Goal: Task Accomplishment & Management: Manage account settings

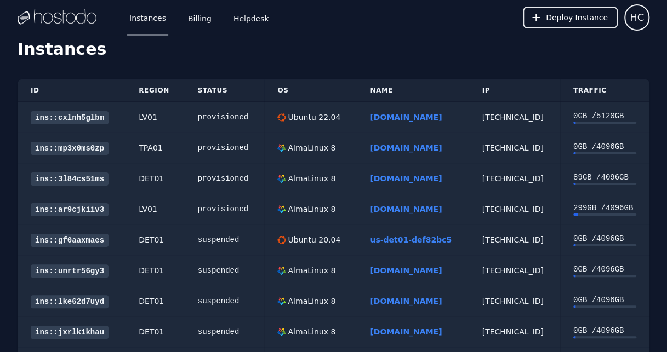
click at [370, 146] on link "[DOMAIN_NAME]" at bounding box center [406, 148] width 72 height 9
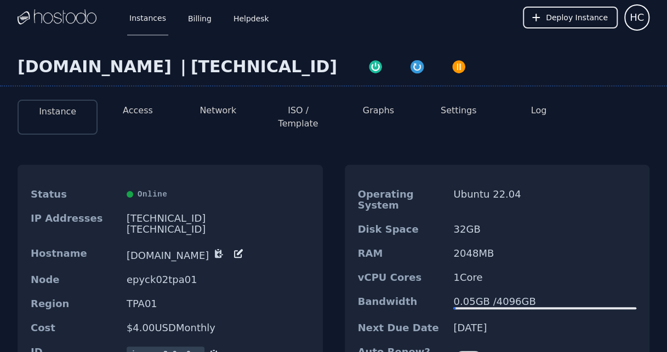
click at [146, 106] on button "Access" at bounding box center [138, 110] width 30 height 13
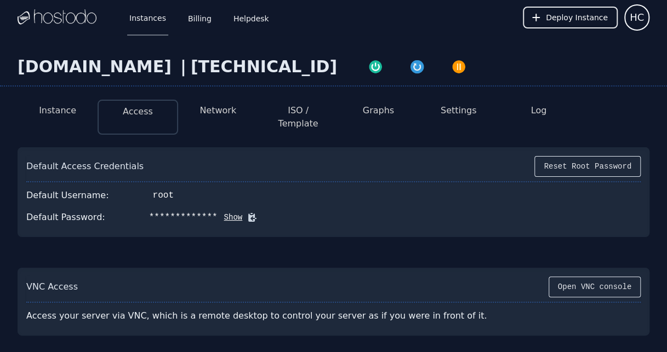
click at [299, 112] on button "ISO / Template" at bounding box center [298, 117] width 62 height 26
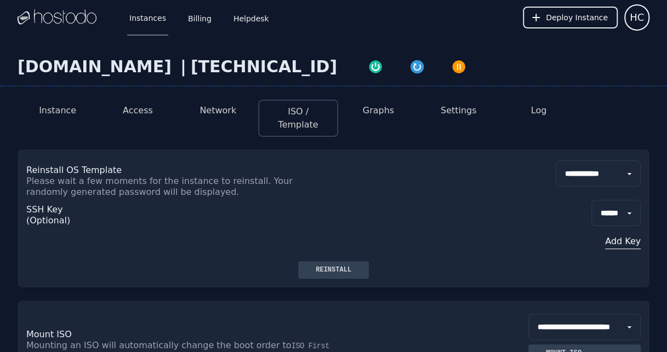
click at [583, 164] on select "**********" at bounding box center [598, 174] width 85 height 26
select select "**"
click at [556, 161] on select "**********" at bounding box center [598, 174] width 85 height 26
click at [333, 266] on div "Reinstall" at bounding box center [333, 270] width 53 height 9
click at [142, 113] on button "Access" at bounding box center [138, 110] width 30 height 13
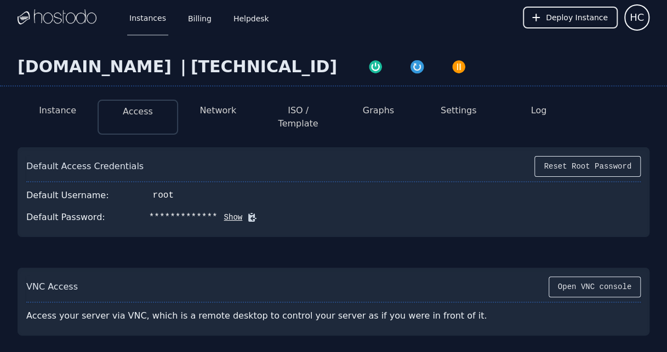
click at [215, 212] on div "**********" at bounding box center [333, 218] width 614 height 22
click at [218, 212] on button "Show" at bounding box center [230, 217] width 25 height 11
click at [216, 103] on li "Network" at bounding box center [218, 117] width 80 height 35
click at [222, 117] on li "Network" at bounding box center [218, 117] width 80 height 35
click at [300, 114] on button "ISO / Template" at bounding box center [298, 117] width 62 height 26
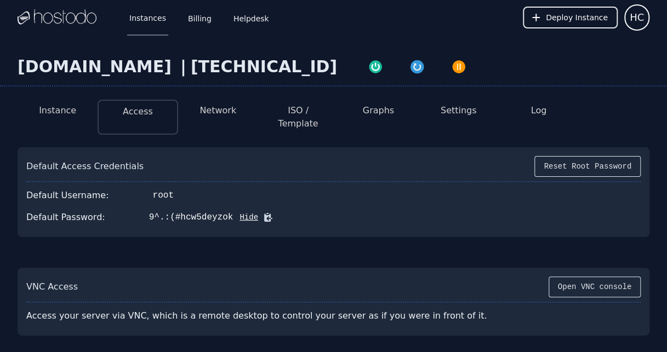
select select "**"
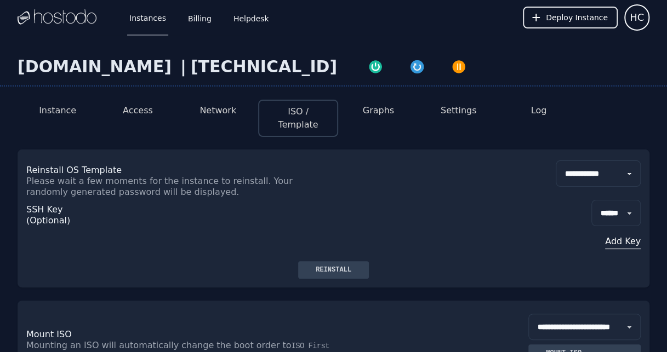
click at [137, 117] on button "Access" at bounding box center [138, 110] width 30 height 13
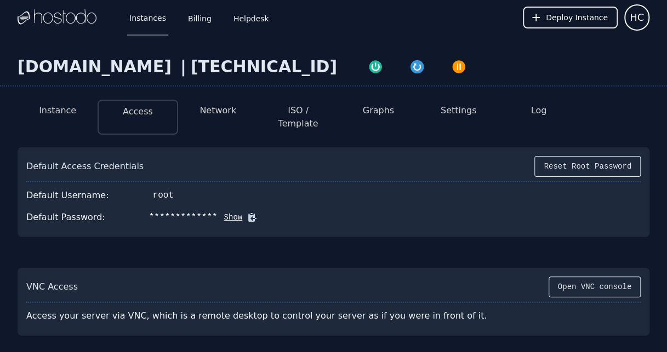
click at [218, 212] on button "Show" at bounding box center [230, 217] width 25 height 11
click at [264, 214] on icon at bounding box center [268, 218] width 8 height 8
click at [298, 105] on button "ISO / Template" at bounding box center [298, 117] width 62 height 26
select select "**"
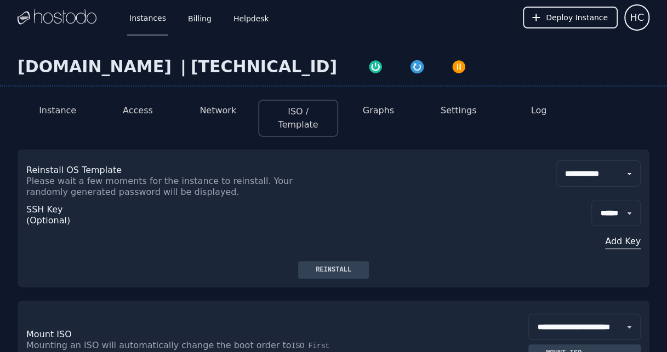
click at [335, 266] on div "Reinstall" at bounding box center [333, 270] width 53 height 9
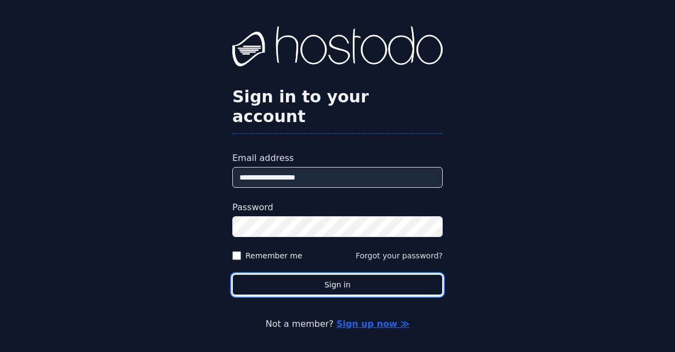
click at [328, 275] on button "Sign in" at bounding box center [337, 285] width 210 height 21
click at [332, 275] on button "Sign in" at bounding box center [337, 285] width 210 height 21
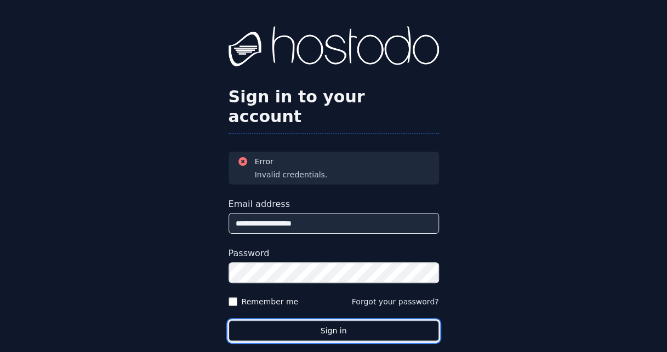
click at [309, 321] on button "Sign in" at bounding box center [334, 331] width 210 height 21
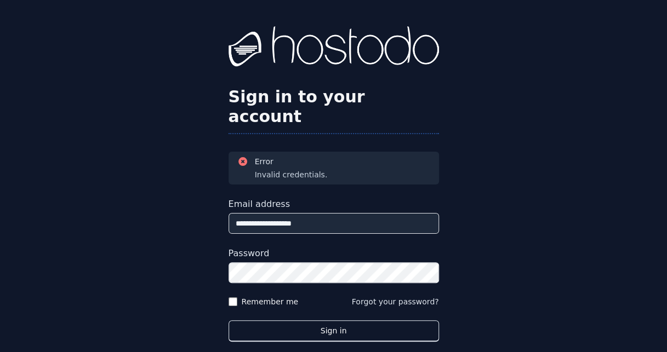
click at [310, 298] on form "**********" at bounding box center [334, 270] width 210 height 144
drag, startPoint x: 315, startPoint y: 298, endPoint x: 318, endPoint y: 303, distance: 5.9
click at [315, 298] on form "**********" at bounding box center [334, 270] width 210 height 144
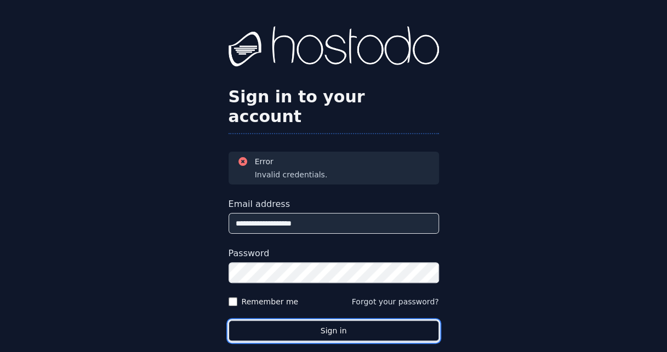
click at [319, 321] on button "Sign in" at bounding box center [334, 331] width 210 height 21
click at [320, 321] on button "Sign in" at bounding box center [334, 331] width 210 height 21
click at [379, 321] on button "Sign in" at bounding box center [334, 331] width 210 height 21
click at [350, 321] on button "Sign in" at bounding box center [334, 331] width 210 height 21
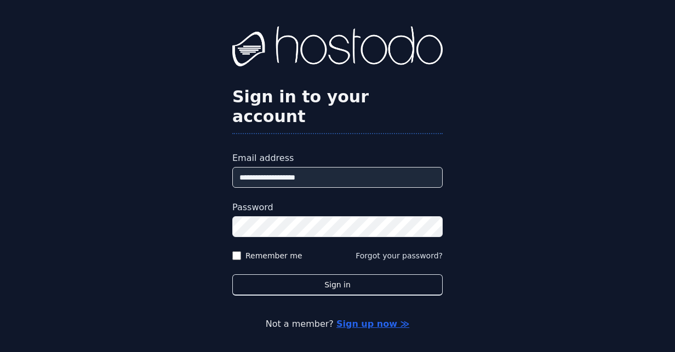
click at [350, 319] on link "Sign up now ≫" at bounding box center [372, 324] width 73 height 10
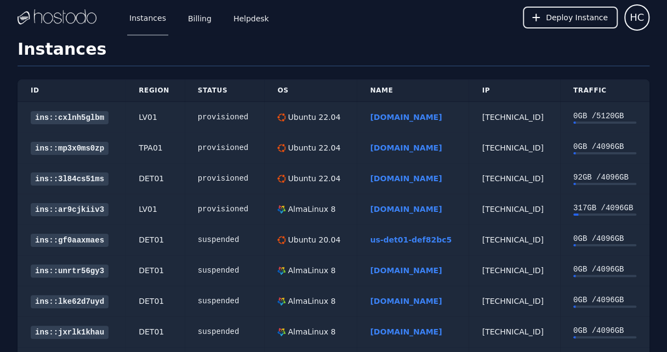
click at [378, 121] on link "chinasptd.com" at bounding box center [406, 117] width 72 height 9
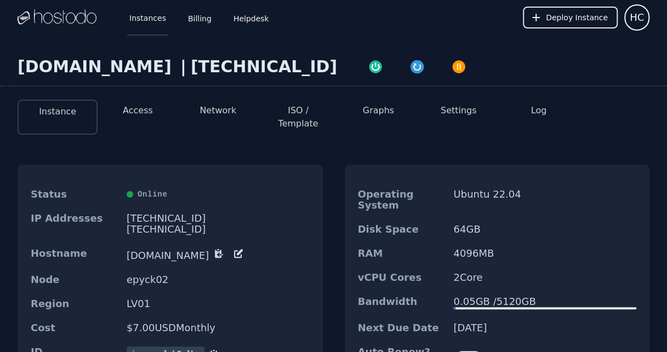
click at [145, 23] on link "Instances" at bounding box center [147, 17] width 41 height 36
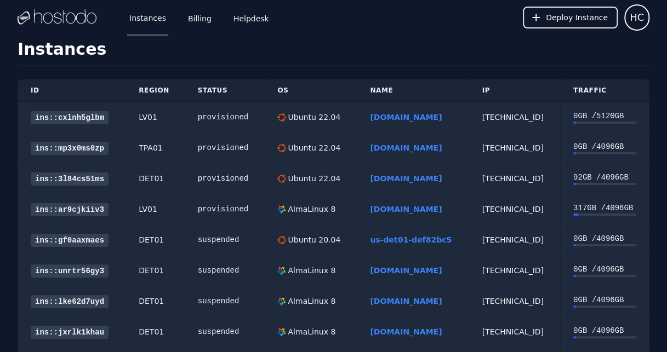
click at [381, 148] on link "[DOMAIN_NAME]" at bounding box center [406, 148] width 72 height 9
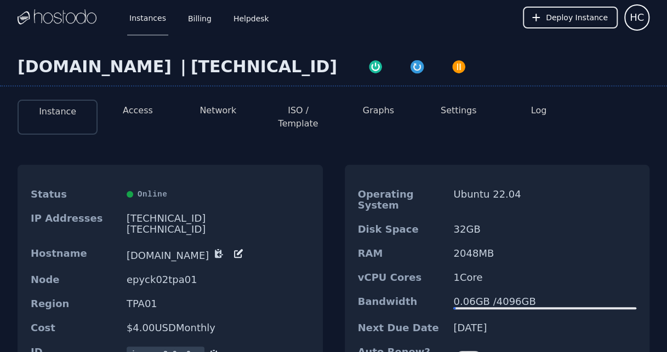
click at [123, 118] on li "Access" at bounding box center [138, 117] width 80 height 35
click at [125, 110] on button "Access" at bounding box center [138, 110] width 30 height 13
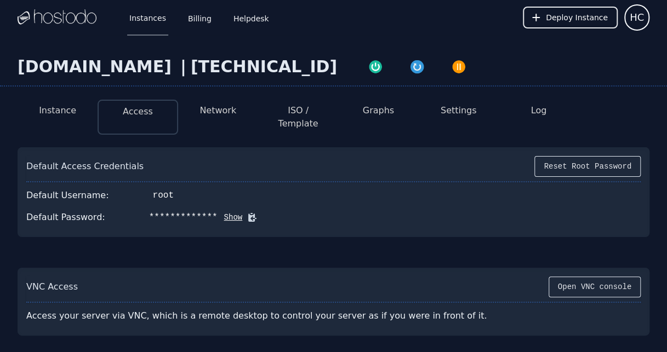
click at [208, 212] on div "**********" at bounding box center [333, 218] width 614 height 22
click at [218, 212] on button "Show" at bounding box center [230, 217] width 25 height 11
click at [262, 212] on icon at bounding box center [267, 217] width 11 height 11
drag, startPoint x: 57, startPoint y: 124, endPoint x: 61, endPoint y: 114, distance: 10.8
click at [57, 124] on div "Instance Access Network ISO / Template Graphs Settings Log Default Access Crede…" at bounding box center [333, 213] width 667 height 245
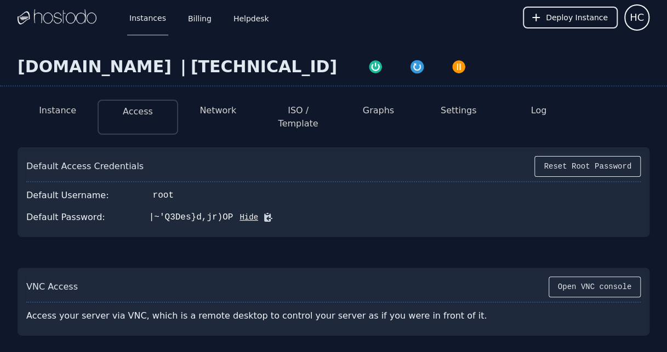
click at [222, 109] on button "Network" at bounding box center [217, 110] width 37 height 13
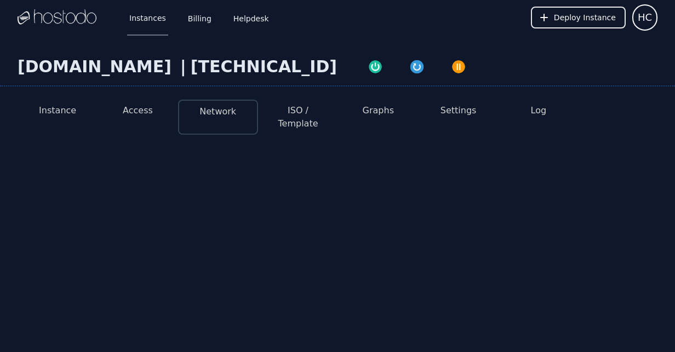
click at [222, 109] on button "Network" at bounding box center [217, 111] width 37 height 13
click at [295, 103] on li "ISO / Template" at bounding box center [298, 117] width 80 height 35
click at [301, 110] on button "ISO / Template" at bounding box center [298, 117] width 62 height 26
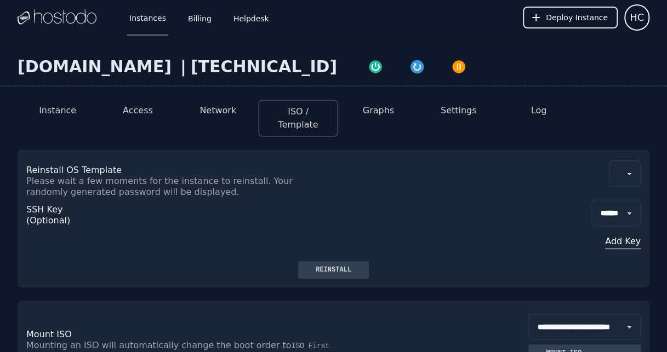
click at [153, 102] on li "Access" at bounding box center [138, 118] width 80 height 37
click at [142, 110] on button "Access" at bounding box center [138, 110] width 30 height 13
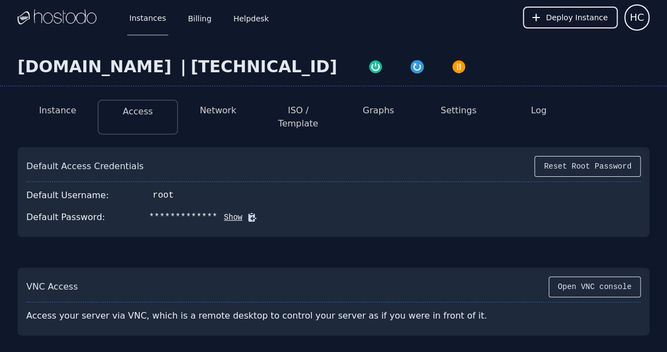
click at [53, 110] on button "Instance" at bounding box center [57, 110] width 37 height 13
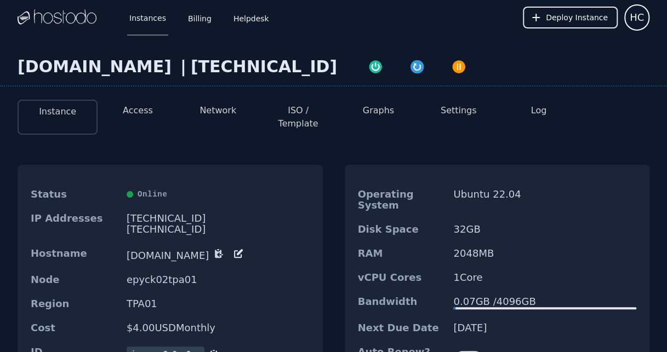
click at [170, 248] on dd "[DOMAIN_NAME]" at bounding box center [218, 254] width 183 height 13
click at [216, 109] on button "Network" at bounding box center [217, 110] width 37 height 13
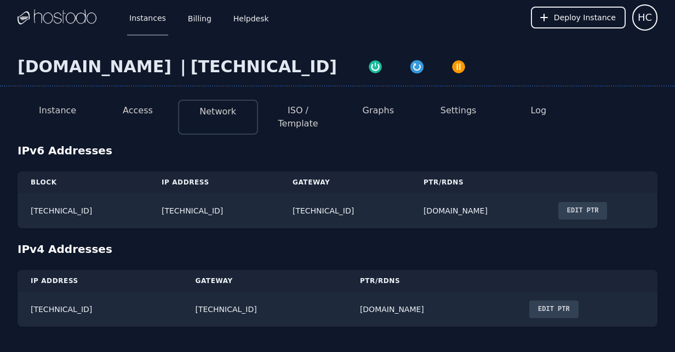
click at [383, 214] on td "2606:65c0:20::0001" at bounding box center [344, 210] width 131 height 35
click at [140, 112] on button "Access" at bounding box center [138, 110] width 30 height 13
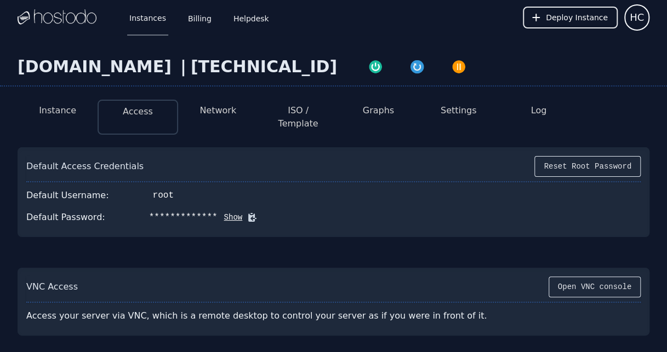
click at [43, 112] on button "Instance" at bounding box center [57, 110] width 37 height 13
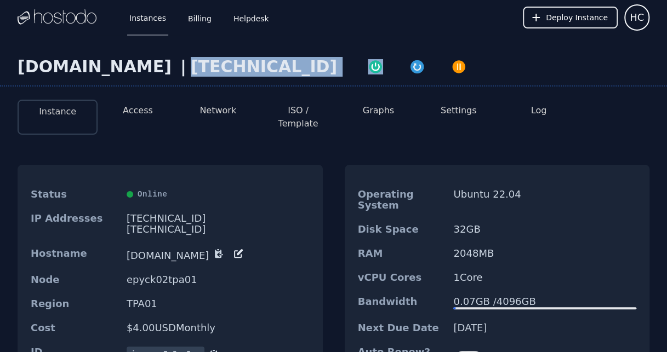
drag, startPoint x: 267, startPoint y: 66, endPoint x: 158, endPoint y: 66, distance: 109.1
click at [158, 66] on div "nuoshunsL.com | 158.51.125.81" at bounding box center [333, 72] width 667 height 30
copy div "[TECHNICAL_ID]"
click at [150, 16] on link "Instances" at bounding box center [147, 17] width 41 height 36
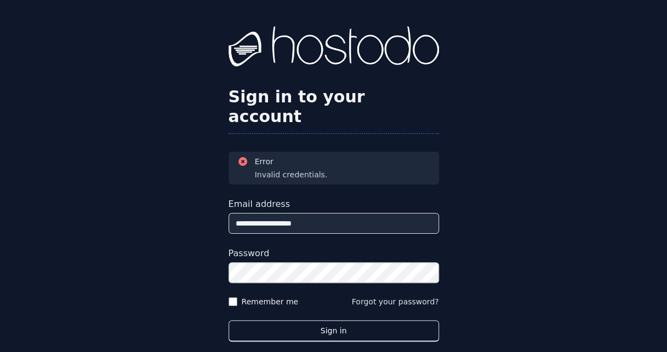
click at [288, 321] on button "Sign in" at bounding box center [334, 331] width 210 height 21
click at [285, 321] on button "Sign in" at bounding box center [334, 331] width 210 height 21
click at [318, 294] on form "**********" at bounding box center [334, 270] width 210 height 144
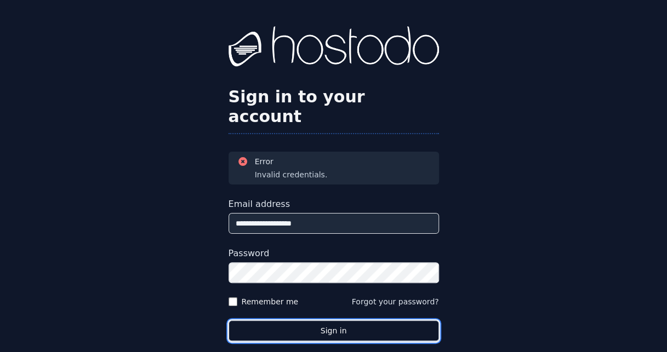
click at [333, 321] on button "Sign in" at bounding box center [334, 331] width 210 height 21
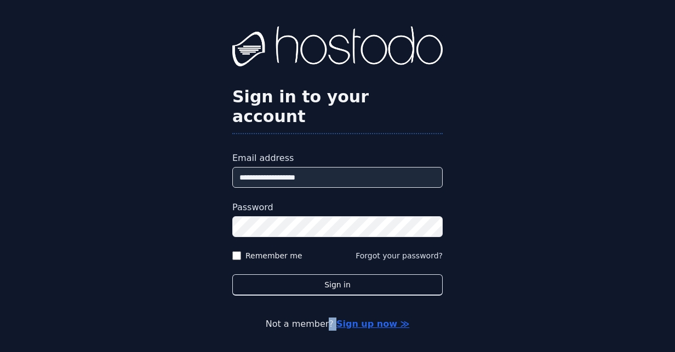
click at [333, 318] on p "Not a member? Sign up now ≫" at bounding box center [337, 324] width 587 height 13
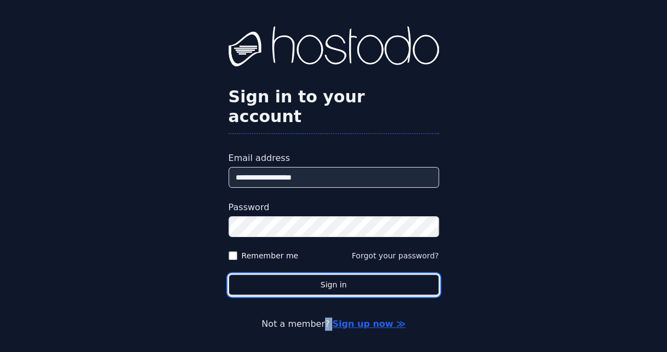
click at [333, 296] on button "Sign in" at bounding box center [334, 285] width 210 height 21
